Goal: Task Accomplishment & Management: Manage account settings

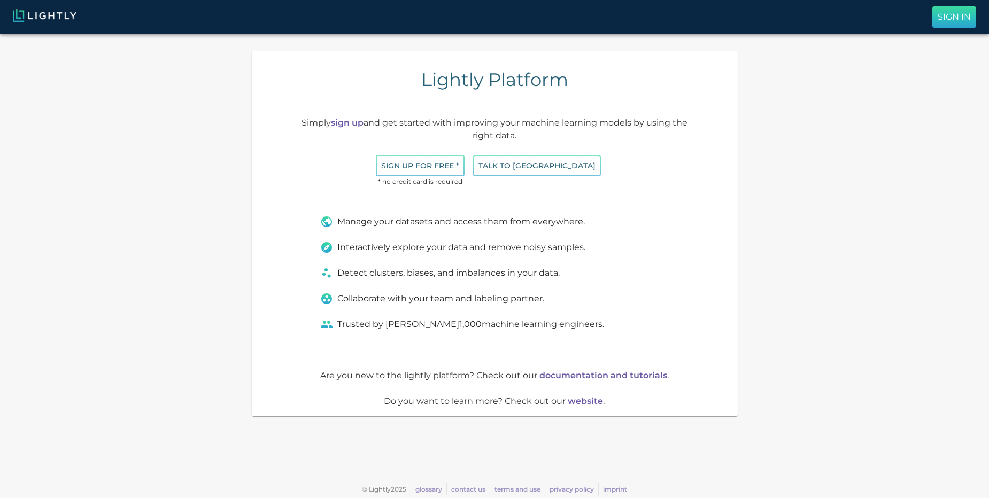
click at [953, 17] on p "Sign In" at bounding box center [953, 17] width 33 height 13
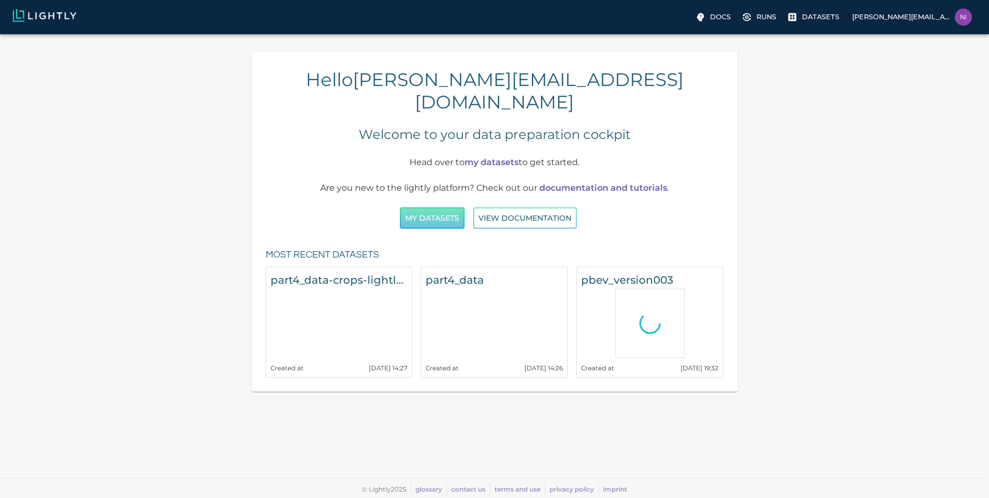
click at [440, 207] on button "My Datasets" at bounding box center [432, 218] width 65 height 22
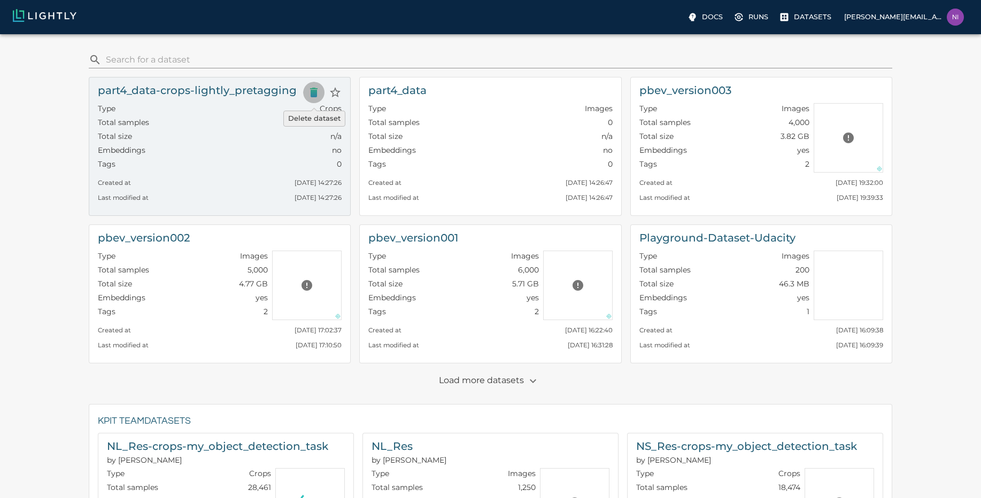
click at [309, 92] on icon "Delete dataset" at bounding box center [313, 92] width 13 height 13
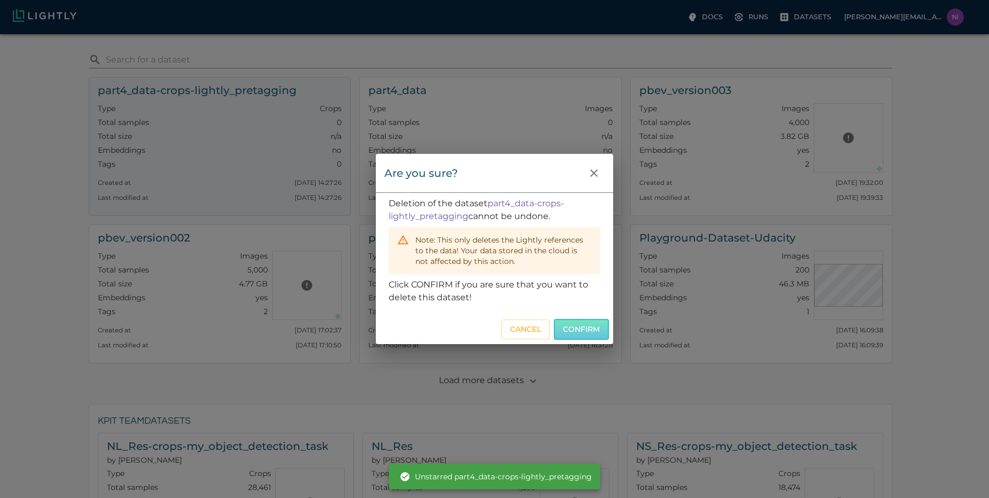
click at [573, 331] on button "Confirm" at bounding box center [581, 329] width 55 height 21
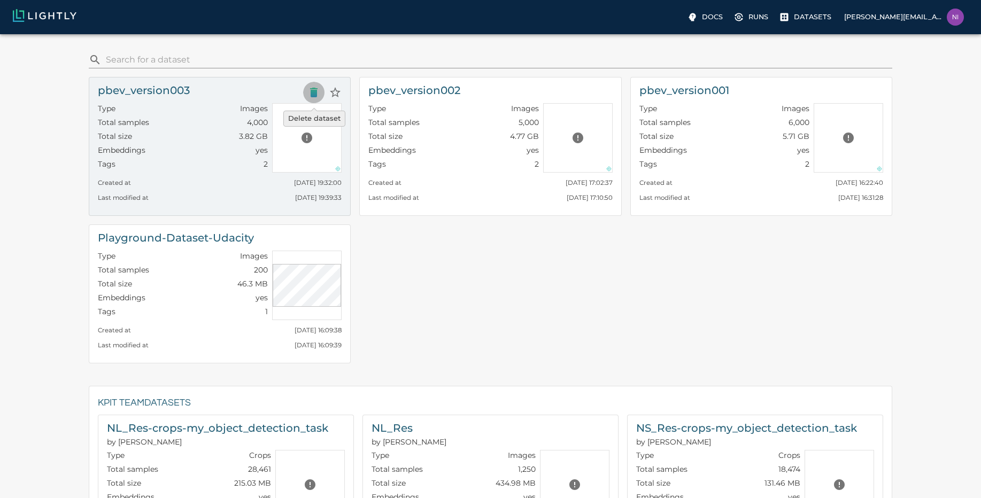
click at [316, 89] on icon "Delete dataset" at bounding box center [313, 93] width 7 height 10
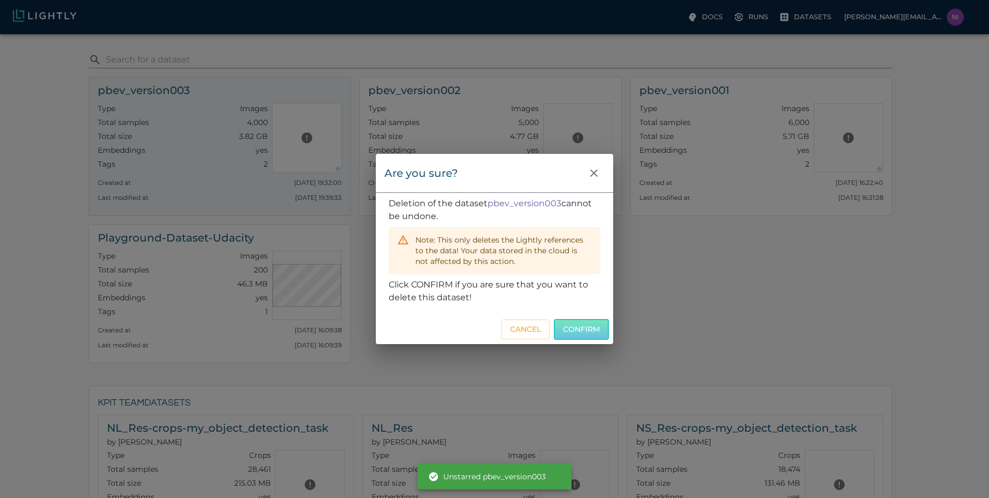
click at [593, 334] on button "Confirm" at bounding box center [581, 329] width 55 height 21
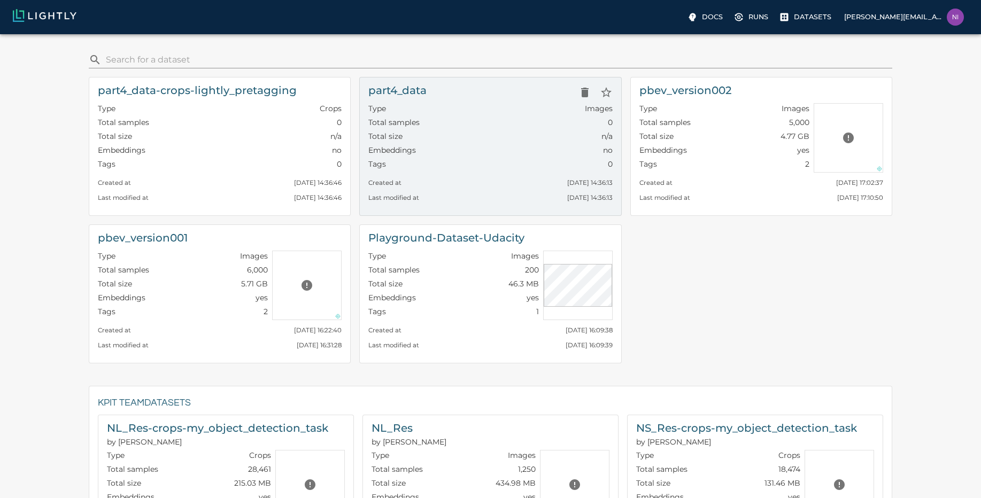
click at [508, 137] on div "Total size n/a" at bounding box center [490, 138] width 244 height 14
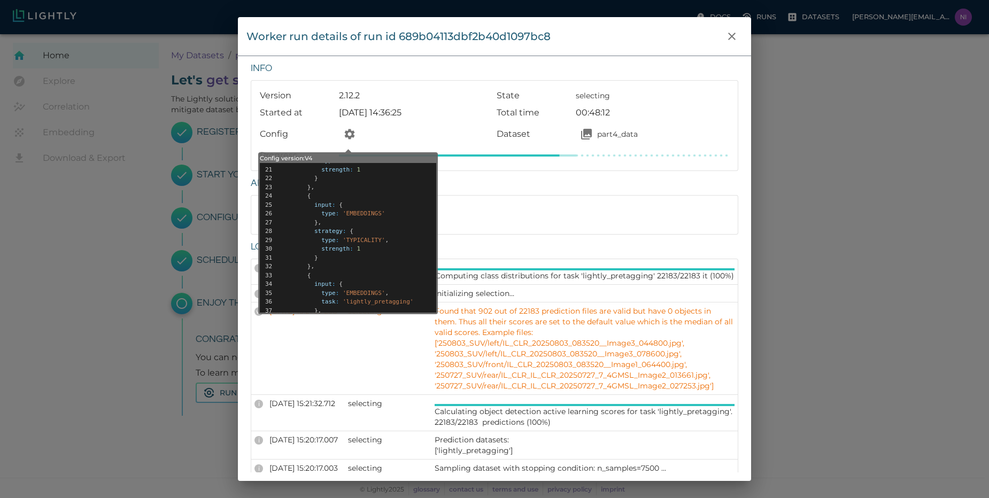
scroll to position [197, 0]
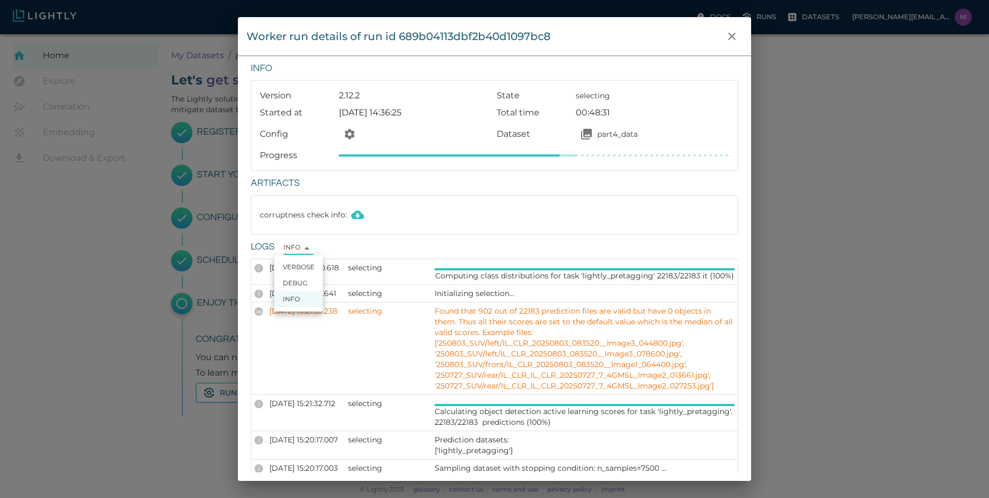
click at [297, 245] on body "Docs Runs Datasets [PERSON_NAME][EMAIL_ADDRESS][DOMAIN_NAME] Dataset loading co…" at bounding box center [494, 266] width 989 height 464
click at [297, 245] on div at bounding box center [494, 249] width 989 height 498
click at [297, 245] on body "Docs Runs Datasets [PERSON_NAME][EMAIL_ADDRESS][DOMAIN_NAME] Dataset loading co…" at bounding box center [494, 266] width 989 height 464
click at [299, 285] on li "DEBUG" at bounding box center [298, 283] width 49 height 16
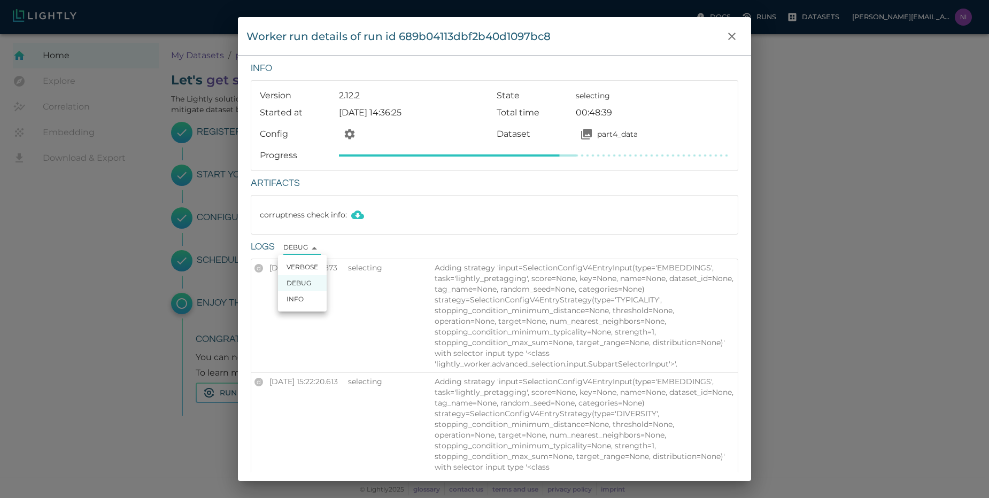
click at [317, 243] on body "Docs Runs Datasets [PERSON_NAME][EMAIL_ADDRESS][DOMAIN_NAME] Dataset loading co…" at bounding box center [494, 266] width 989 height 464
click at [302, 267] on li "VERBOSE" at bounding box center [302, 267] width 49 height 16
click at [325, 248] on body "Docs Runs Datasets [PERSON_NAME][EMAIL_ADDRESS][DOMAIN_NAME] Dataset loading co…" at bounding box center [494, 266] width 989 height 464
click at [315, 296] on li "INFO" at bounding box center [306, 299] width 49 height 16
type input "INFO"
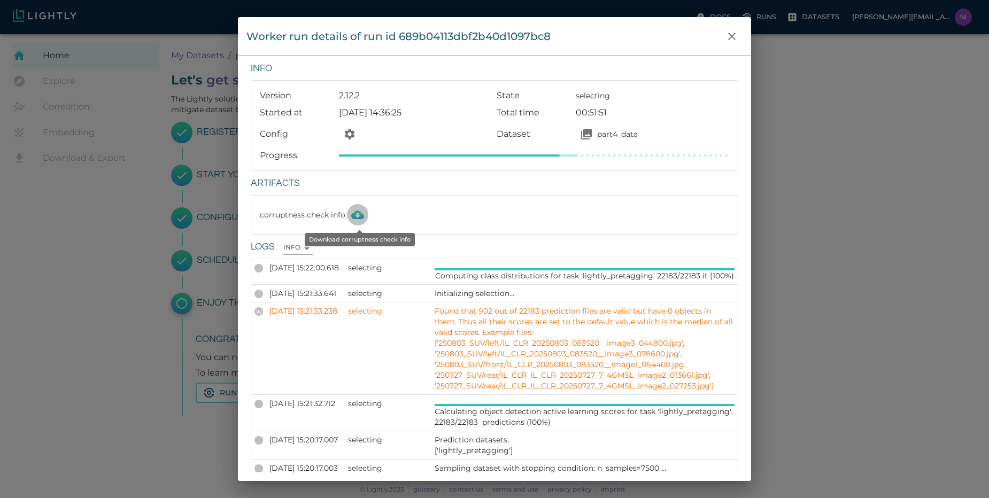
click at [359, 218] on icon "Download corruptness check info" at bounding box center [357, 214] width 13 height 13
click at [728, 35] on icon "close" at bounding box center [731, 36] width 13 height 13
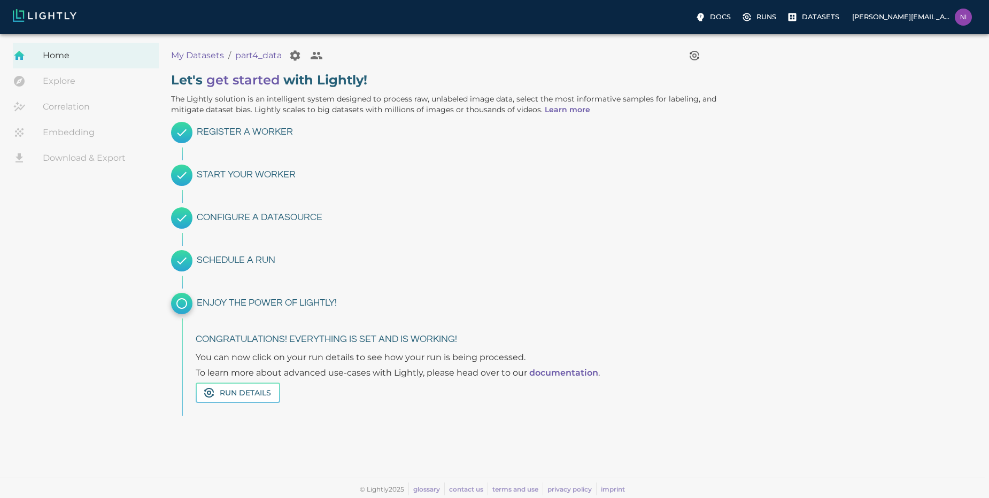
click at [765, 249] on div "Let ' s get started with Lightly! The Lightly solution is an intelligent system…" at bounding box center [502, 239] width 681 height 353
